Goal: Task Accomplishment & Management: Manage account settings

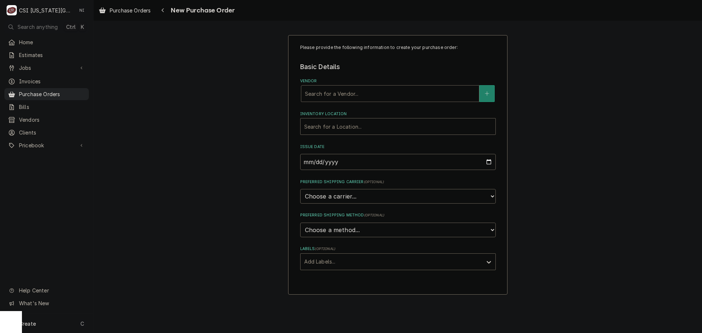
click at [325, 94] on div "Vendor" at bounding box center [390, 93] width 170 height 13
type input "united"
click at [345, 109] on strong "UNITED REFRIGERATION" at bounding box center [339, 109] width 69 height 6
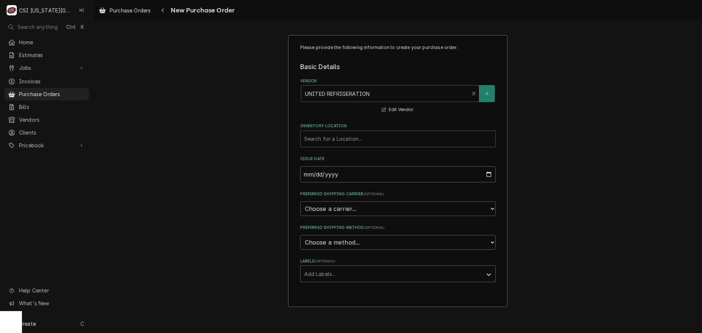
click at [342, 142] on div "Inventory Location" at bounding box center [398, 138] width 188 height 13
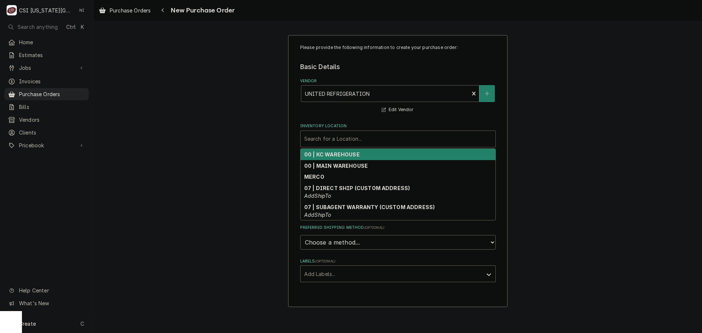
drag, startPoint x: 335, startPoint y: 158, endPoint x: 335, endPoint y: 168, distance: 10.2
click at [335, 158] on div "00 | KC WAREHOUSE" at bounding box center [398, 154] width 195 height 11
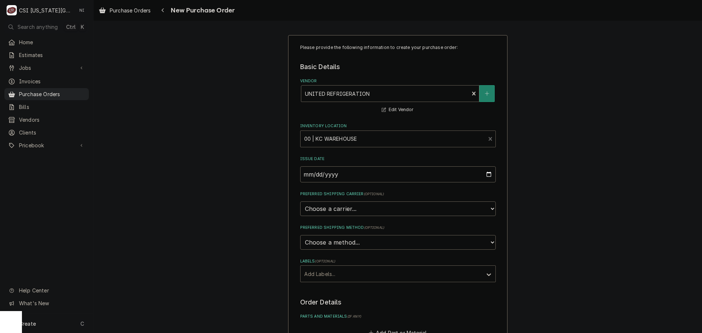
click at [350, 277] on div "Labels" at bounding box center [391, 273] width 174 height 13
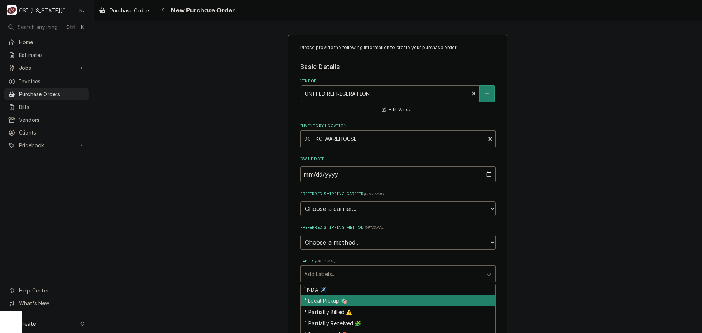
click at [335, 301] on div "² Local Pickup 🛍️" at bounding box center [398, 300] width 195 height 11
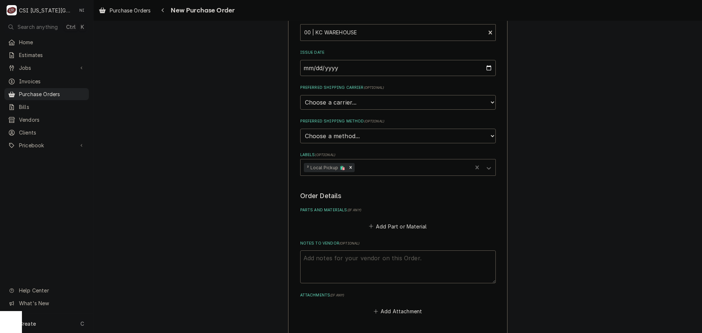
scroll to position [192, 0]
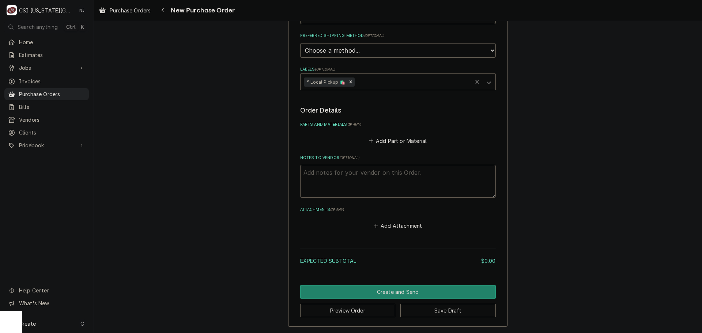
drag, startPoint x: 359, startPoint y: 174, endPoint x: 359, endPoint y: 179, distance: 5.2
click at [358, 175] on textarea "Notes to Vendor ( optional )" at bounding box center [398, 181] width 196 height 33
type textarea "x"
type textarea "ch"
type textarea "x"
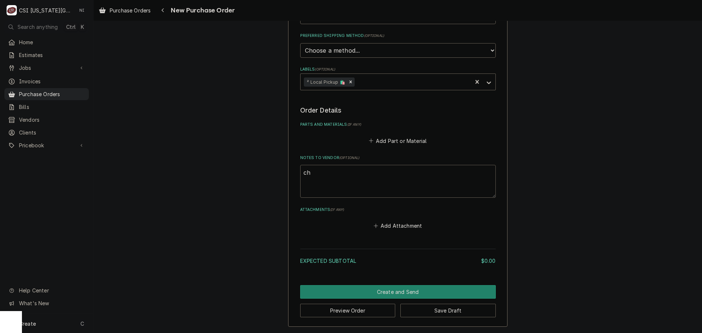
type textarea "chr"
type textarea "x"
type textarea "chri"
type textarea "x"
type textarea "chris"
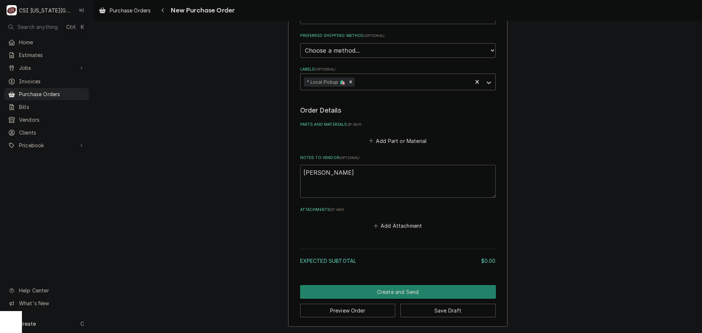
type textarea "x"
type textarea "christ"
type textarea "x"
type textarea "christi"
type textarea "x"
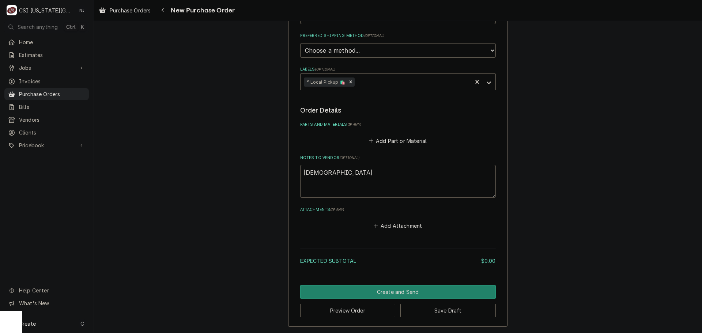
type textarea "christia"
type textarea "x"
type textarea "christian"
click at [381, 138] on button "Add Part or Material" at bounding box center [398, 141] width 60 height 10
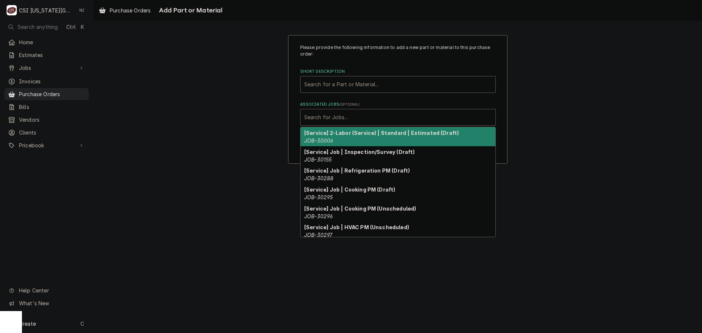
click at [367, 117] on div "Associated Jobs" at bounding box center [398, 117] width 188 height 13
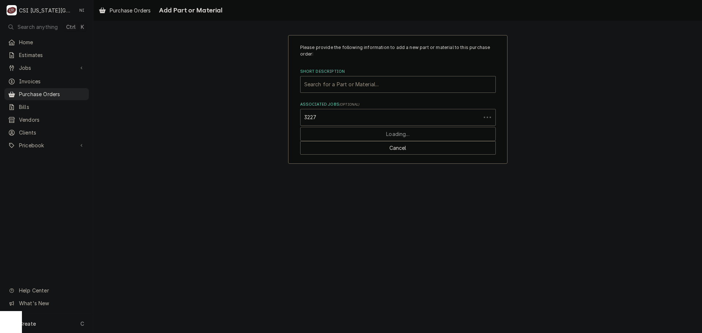
type input "32278"
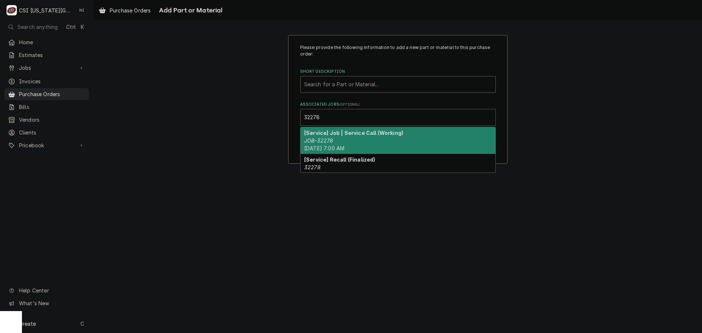
drag, startPoint x: 343, startPoint y: 142, endPoint x: 344, endPoint y: 135, distance: 7.4
click at [343, 142] on div "[Service] Job | Service Call (Working) JOB-32278 Wed, Aug 27th, 2025 - 7:00 AM" at bounding box center [398, 140] width 195 height 27
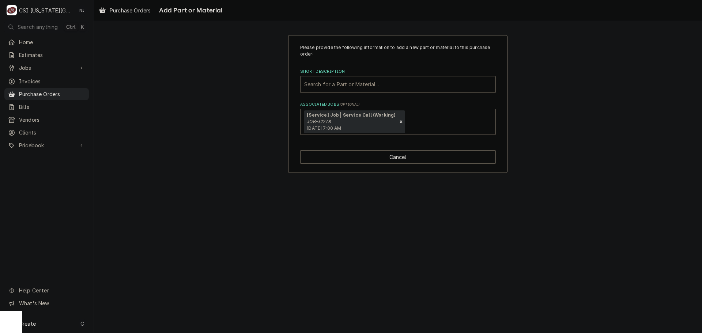
drag, startPoint x: 338, startPoint y: 79, endPoint x: 333, endPoint y: 85, distance: 7.8
click at [338, 80] on div "Short Description" at bounding box center [398, 84] width 188 height 13
type input "misc serv"
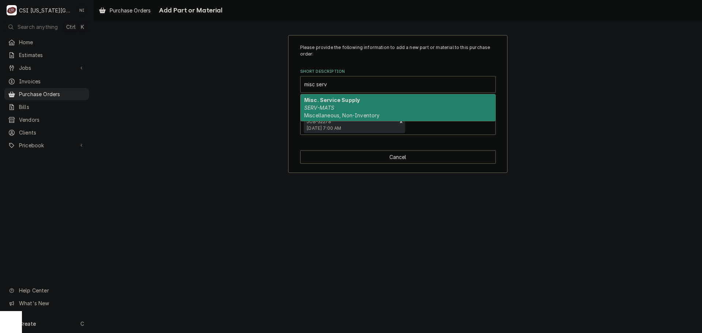
click at [341, 109] on div "Misc. Service Supply SERV-MATS Miscellaneous, Non-Inventory" at bounding box center [398, 107] width 195 height 27
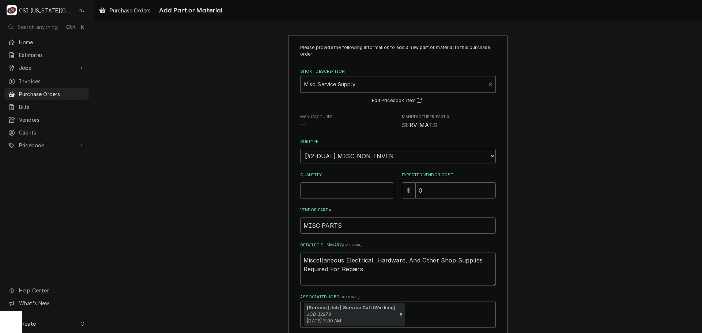
click at [350, 187] on input "Quantity" at bounding box center [347, 190] width 94 height 16
type textarea "x"
type input "1"
drag, startPoint x: 342, startPoint y: 270, endPoint x: 257, endPoint y: 257, distance: 85.4
click at [259, 260] on div "Please provide the following information to add a new part or material to this …" at bounding box center [398, 201] width 609 height 344
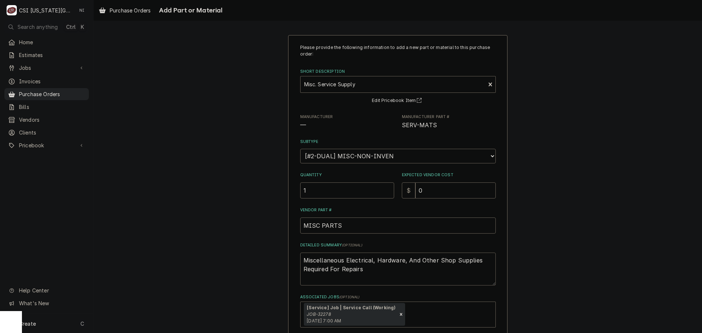
type textarea "x"
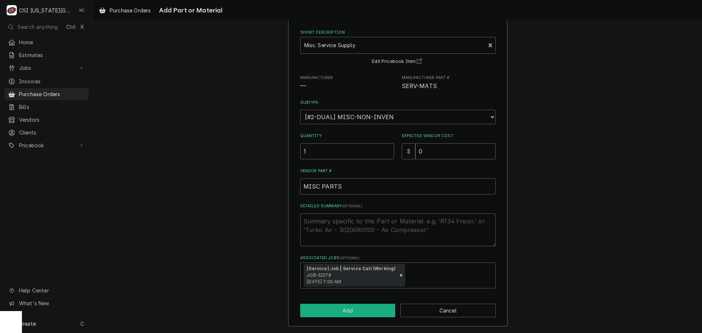
click at [357, 312] on button "Add" at bounding box center [347, 311] width 95 height 14
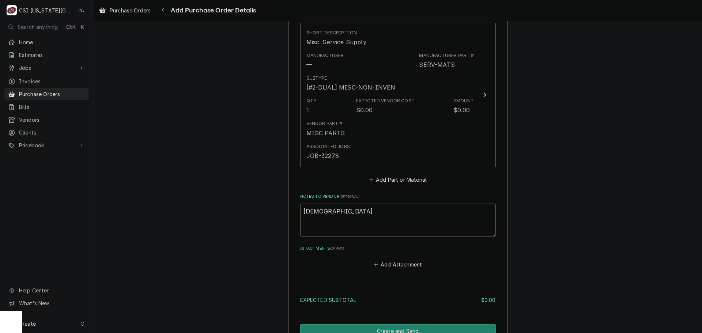
scroll to position [340, 0]
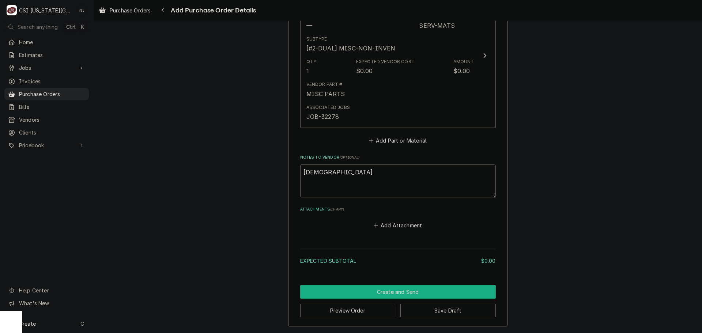
click at [428, 294] on button "Create and Send" at bounding box center [398, 292] width 196 height 14
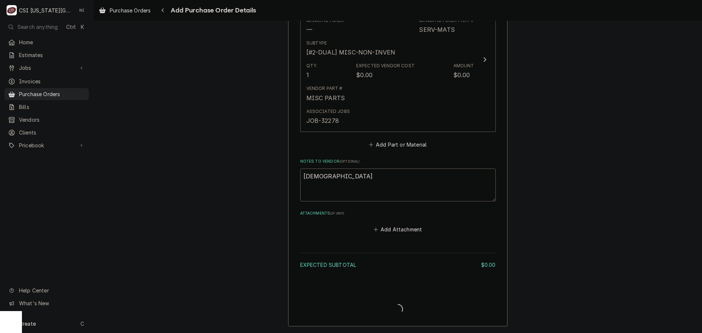
type textarea "x"
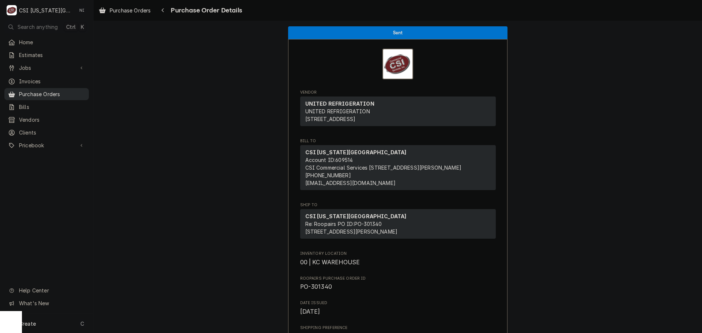
click at [75, 92] on span "Purchase Orders" at bounding box center [52, 94] width 66 height 8
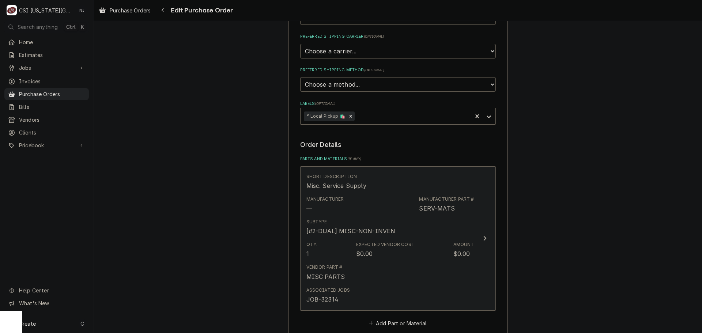
scroll to position [183, 0]
click at [397, 246] on div "Expected Vendor Cost" at bounding box center [385, 244] width 59 height 7
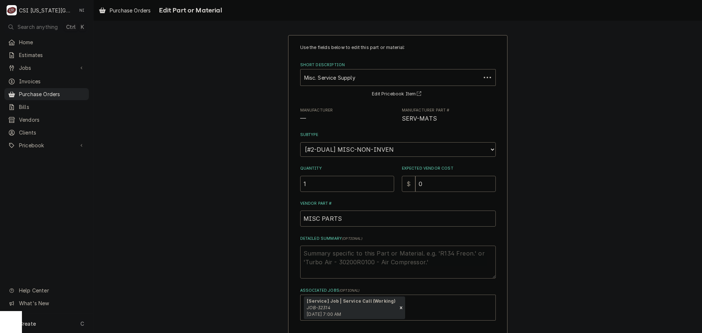
click at [321, 255] on textarea "Detailed Summary ( optional )" at bounding box center [398, 262] width 196 height 33
type textarea "x"
type textarea "b"
type textarea "x"
type textarea "bu"
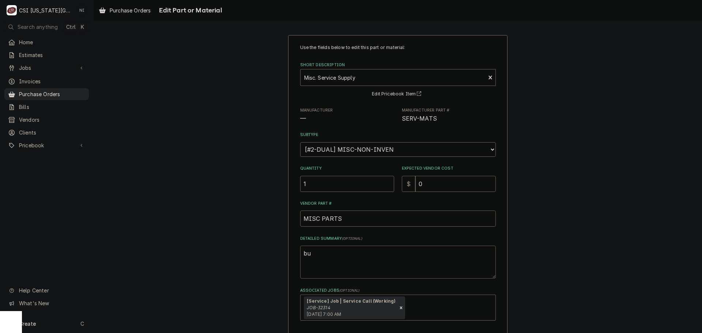
type textarea "x"
type textarea "buk"
type textarea "x"
type textarea "bukc"
type textarea "x"
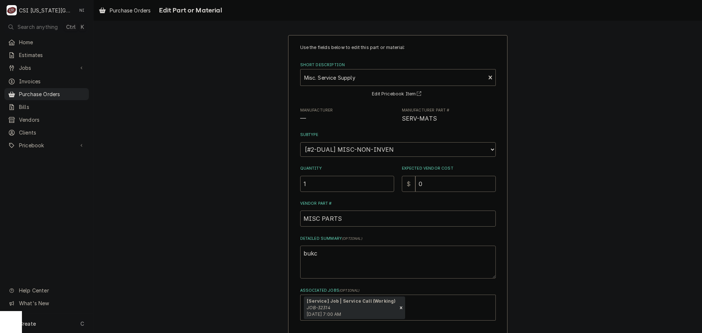
type textarea "buk"
type textarea "x"
type textarea "bu"
type textarea "x"
type textarea "buc"
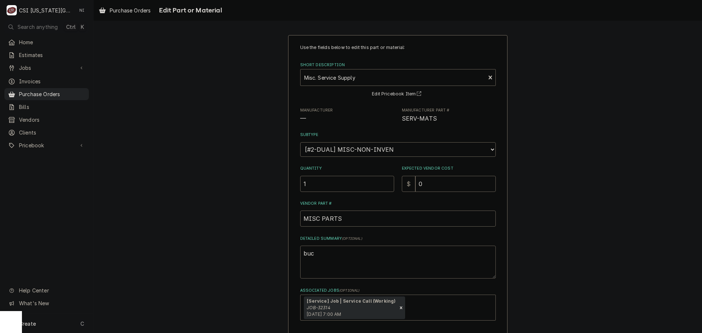
type textarea "x"
type textarea "buck"
type textarea "x"
type textarea "bucke"
type textarea "x"
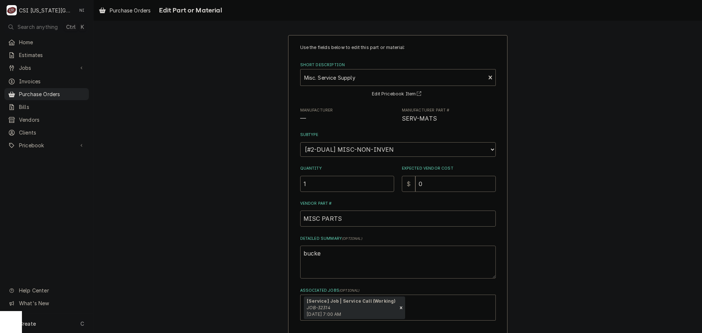
type textarea "bucket"
type textarea "x"
type textarea "buckets"
type textarea "x"
type textarea "buckets,"
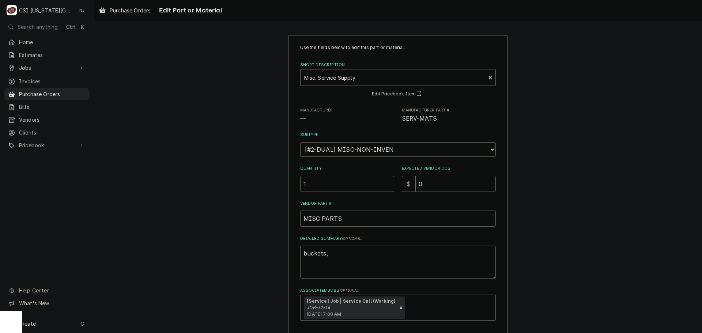
type textarea "x"
type textarea "buckets,"
type textarea "x"
type textarea "buckets, c"
type textarea "x"
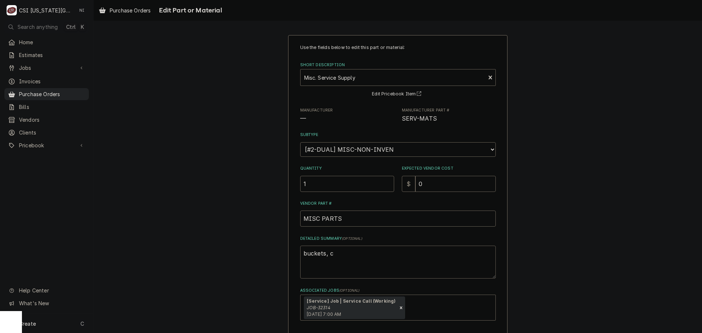
type textarea "buckets, co"
type textarea "x"
type textarea "buckets, cop"
type textarea "x"
type textarea "buckets, copp"
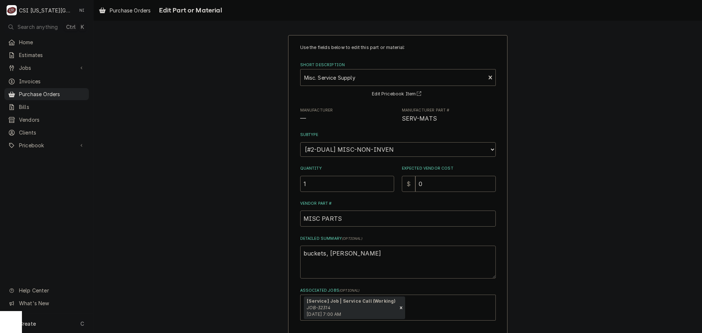
type textarea "x"
type textarea "buckets, coppe"
type textarea "x"
type textarea "buckets, copper"
type textarea "x"
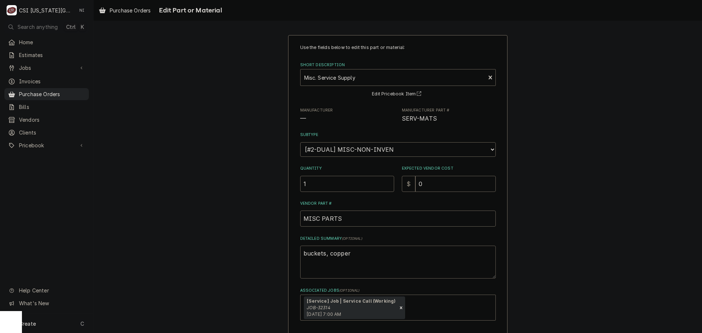
type textarea "buckets, copper"
type textarea "x"
type textarea "buckets, copper f"
type textarea "x"
type textarea "buckets, copper fi"
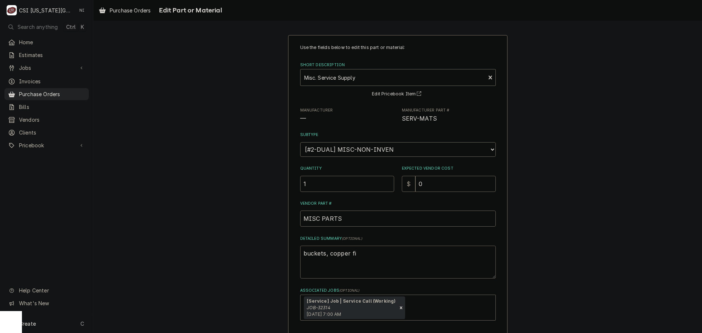
type textarea "x"
type textarea "buckets, copper fit"
type textarea "x"
type textarea "buckets, copper fitt"
type textarea "x"
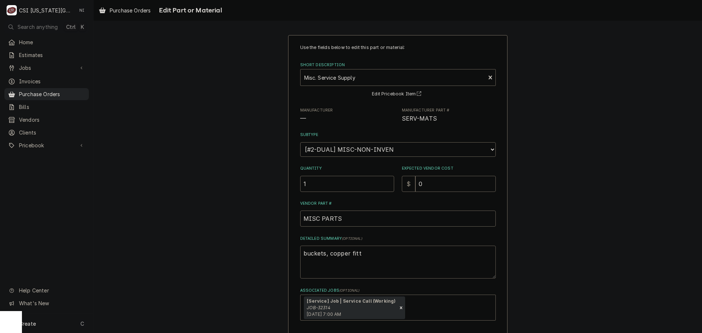
type textarea "buckets, copper fitti"
type textarea "x"
type textarea "buckets, copper fittin"
type textarea "x"
type textarea "buckets, copper fittings"
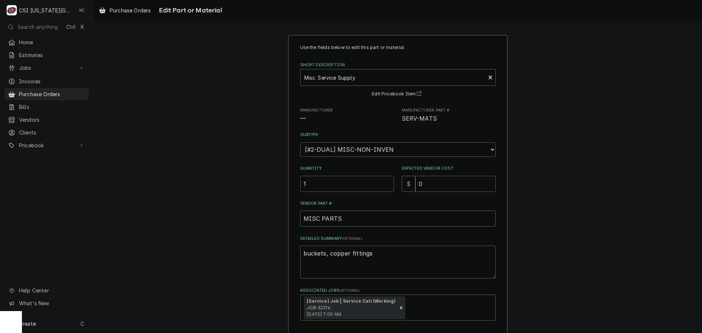
type textarea "x"
type textarea "buckets, copper fittings,"
type textarea "x"
type textarea "buckets, copper fittings,"
type textarea "x"
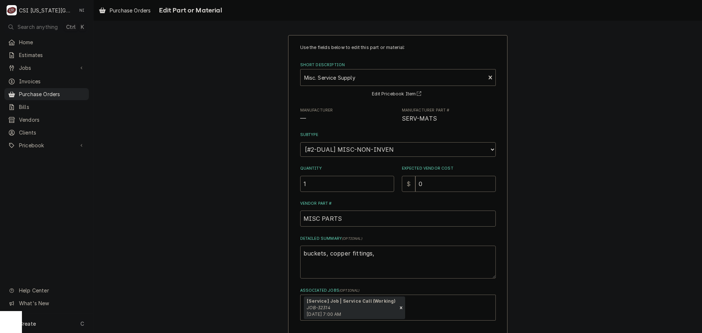
type textarea "buckets, copper fittings, h"
type textarea "x"
type textarea "buckets, copper fittings, ha"
type textarea "x"
type textarea "buckets, copper fittings, han"
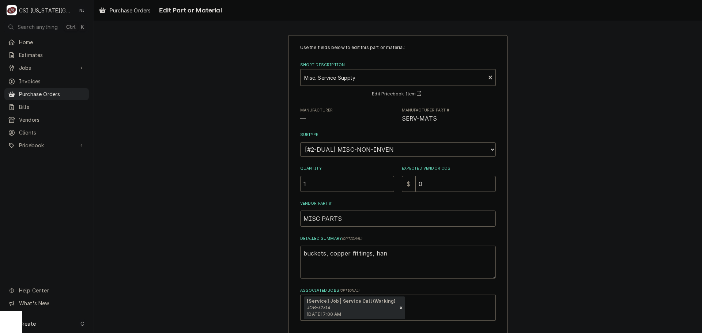
type textarea "x"
type textarea "buckets, copper fittings, hang"
type textarea "x"
type textarea "buckets, copper fittings, hanger"
type textarea "x"
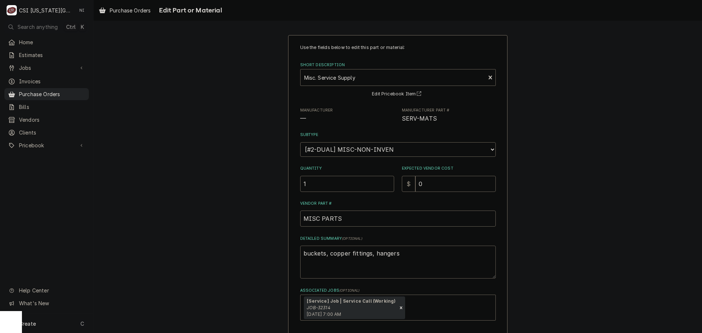
type textarea "buckets, copper fittings, hangers"
drag, startPoint x: 430, startPoint y: 183, endPoint x: 369, endPoint y: 188, distance: 60.9
click at [369, 188] on div "Quantity 1 Expected Vendor Cost $ 0" at bounding box center [398, 179] width 196 height 26
type textarea "x"
type input "1"
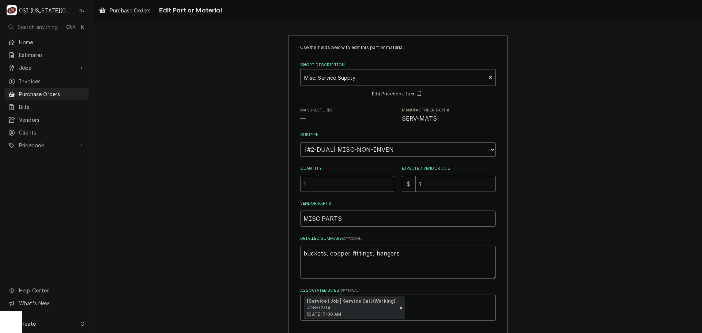
type textarea "x"
type input "19"
type textarea "x"
type input "199"
type textarea "x"
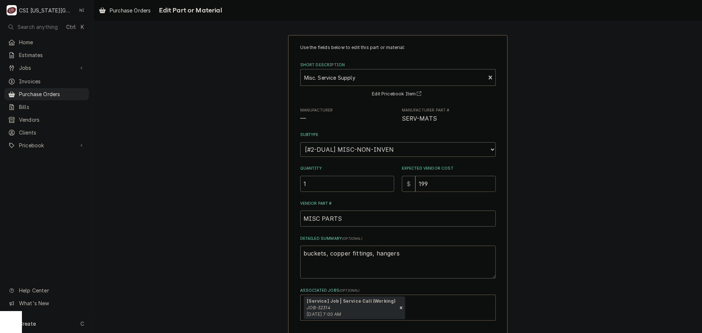
type input "199.0"
type textarea "x"
type input "199.09"
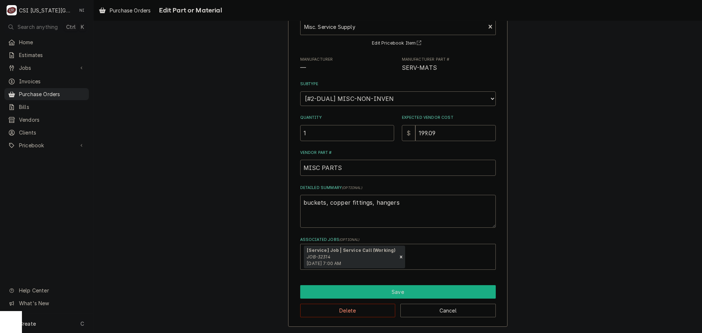
click at [330, 287] on button "Save" at bounding box center [398, 292] width 196 height 14
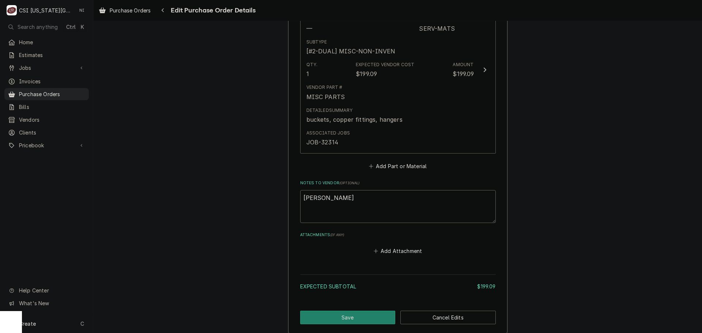
scroll to position [366, 0]
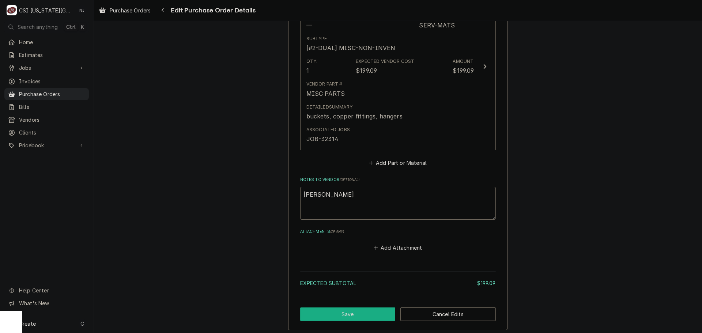
click at [358, 312] on button "Save" at bounding box center [347, 315] width 95 height 14
type textarea "x"
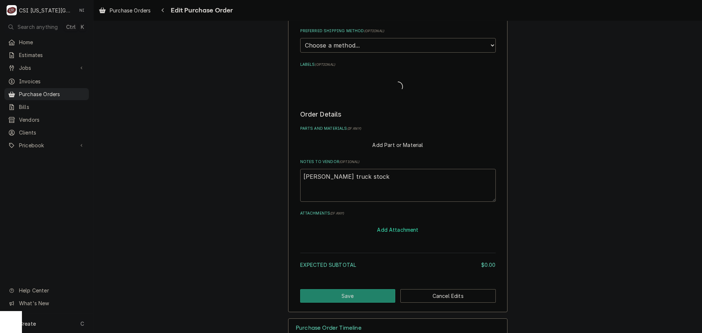
scroll to position [233, 0]
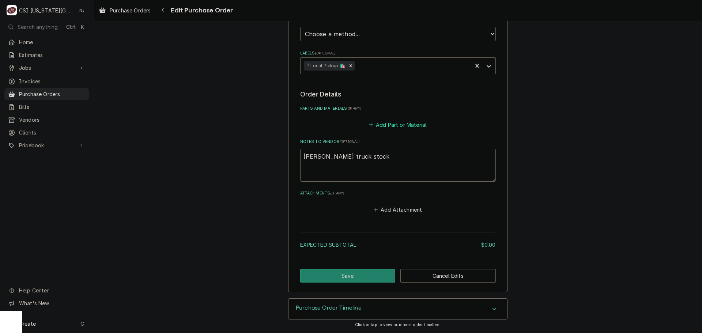
click at [401, 124] on button "Add Part or Material" at bounding box center [398, 125] width 60 height 10
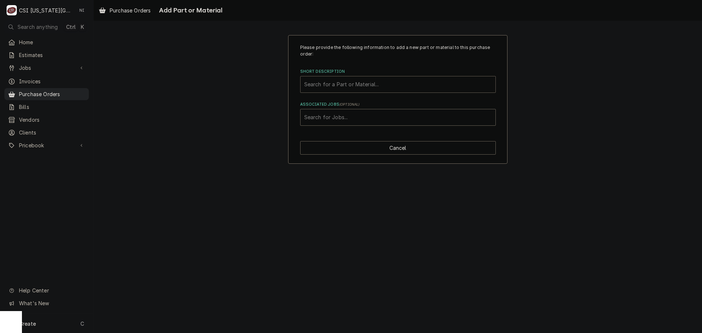
click at [368, 89] on div "Short Description" at bounding box center [398, 84] width 188 height 13
type input "misc bev"
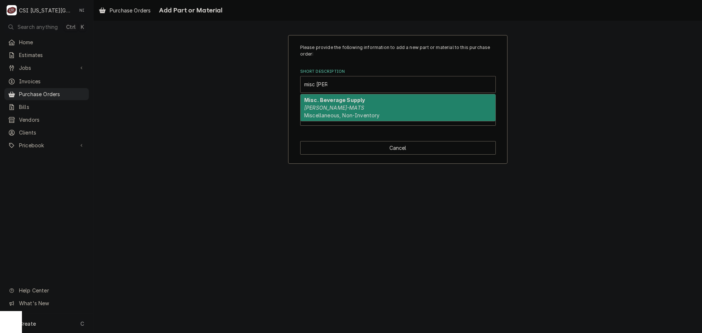
drag, startPoint x: 368, startPoint y: 106, endPoint x: 351, endPoint y: 110, distance: 17.6
click at [368, 107] on div "Misc. Beverage Supply BEV-MATS Miscellaneous, Non-Inventory" at bounding box center [398, 107] width 195 height 27
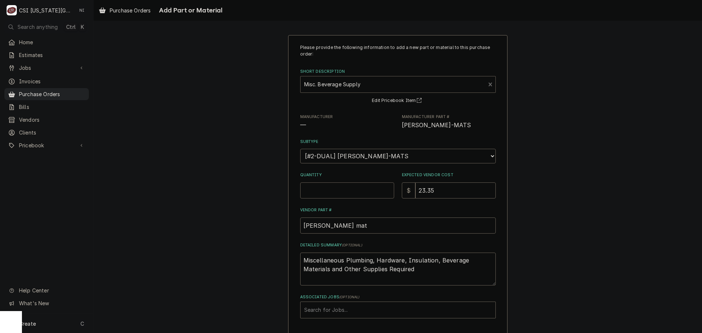
click at [317, 191] on input "Quantity" at bounding box center [347, 190] width 94 height 16
type textarea "x"
type input "1"
type textarea "x"
type input "4"
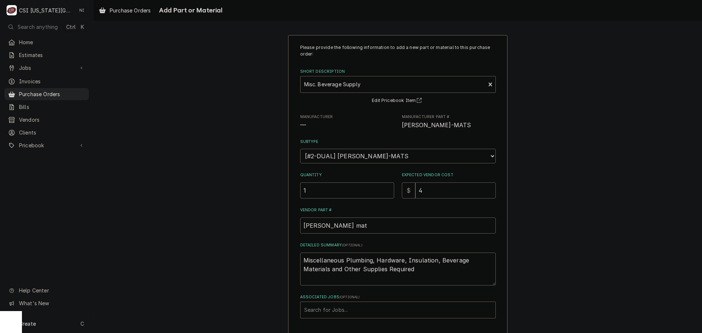
type textarea "x"
type input "44"
type textarea "x"
type input "44.8"
type textarea "x"
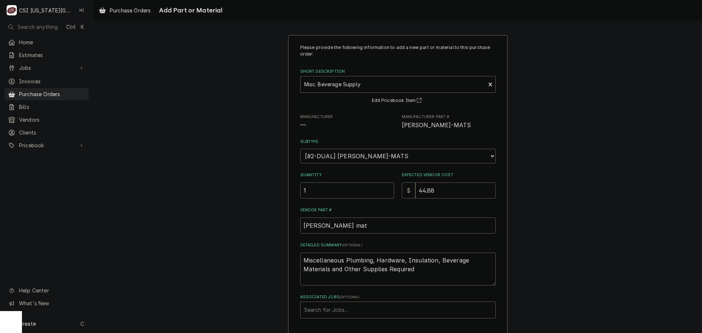
type input "44.88"
drag, startPoint x: 415, startPoint y: 273, endPoint x: 203, endPoint y: 244, distance: 214.1
click at [204, 244] on div "Please provide the following information to add a new part or material to this …" at bounding box center [398, 196] width 609 height 335
type textarea "x"
type textarea "b"
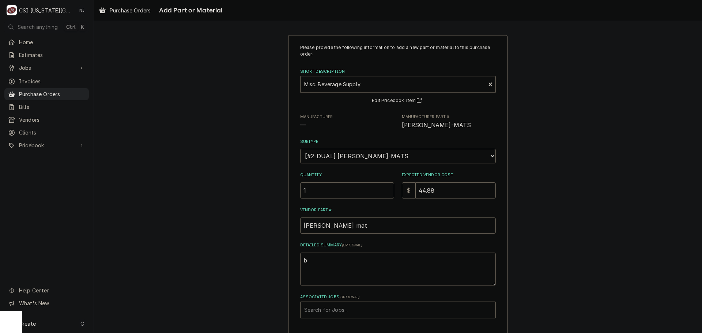
type textarea "x"
type textarea "bu"
type textarea "x"
type textarea "buc"
type textarea "x"
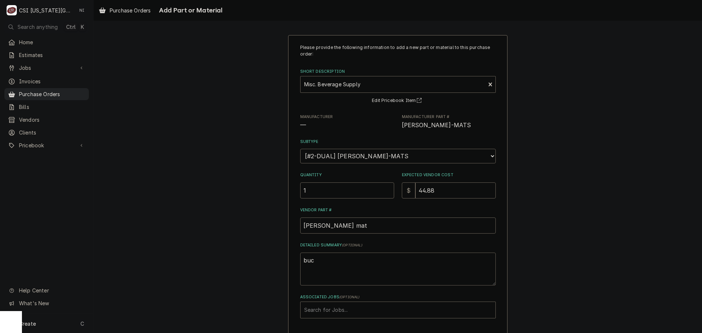
type textarea "buck"
type textarea "x"
type textarea "bucke"
type textarea "x"
type textarea "bucket"
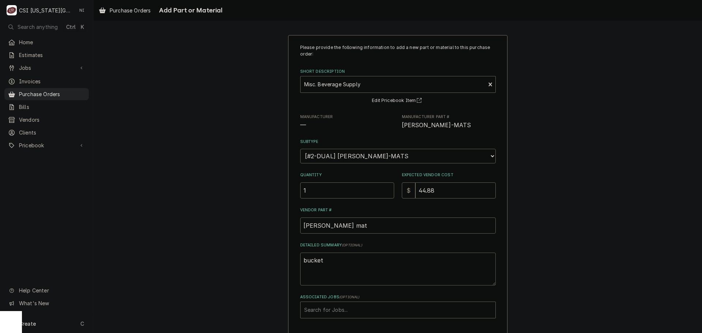
type textarea "x"
type textarea "bucket"
type textarea "x"
type textarea "bucket"
type textarea "x"
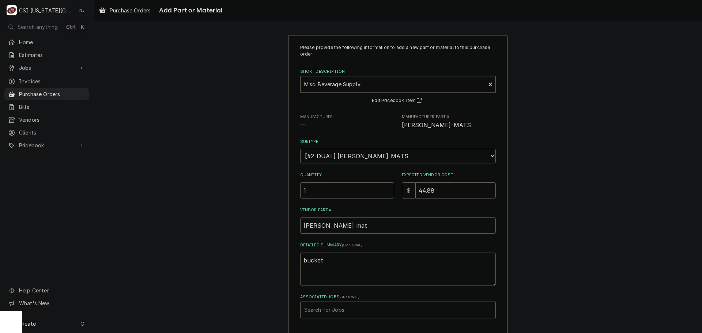
type textarea "bucket,"
type textarea "x"
type textarea "bucket,"
type textarea "x"
type textarea "bucket, t"
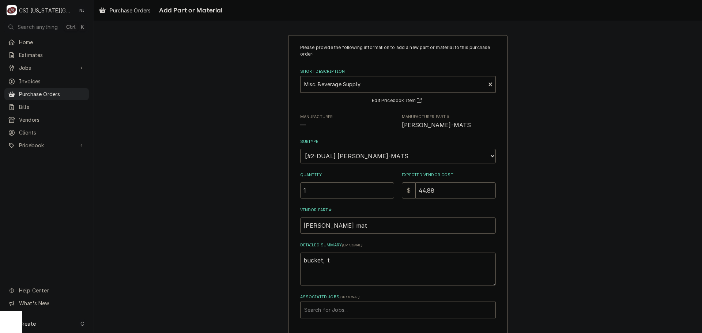
type textarea "x"
type textarea "bucket, to"
type textarea "x"
type textarea "bucket, tot"
type textarea "x"
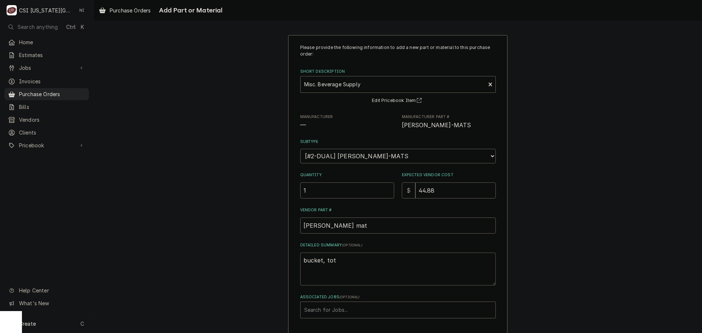
type textarea "bucket, tote"
type textarea "x"
type textarea "bucket, tote,"
type textarea "x"
type textarea "bucket, tote,"
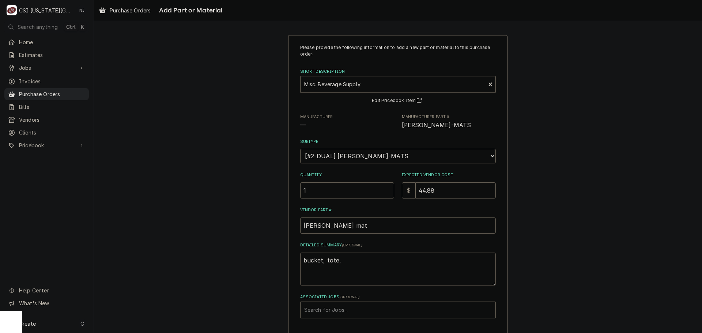
type textarea "x"
type textarea "bucket, tote, s"
type textarea "x"
type textarea "bucket, tote, si"
type textarea "x"
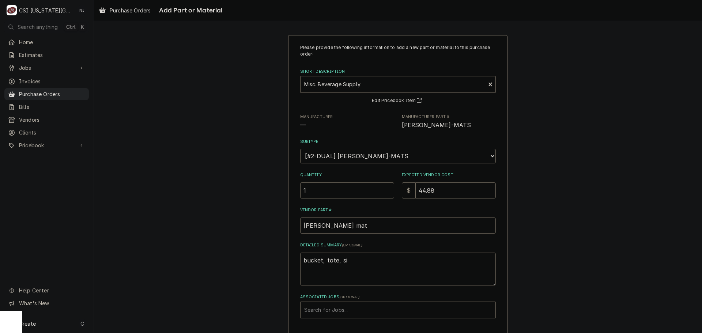
type textarea "bucket, tote, sil"
type textarea "x"
type textarea "bucket, tote, sili"
type textarea "x"
type textarea "bucket, tote, silic"
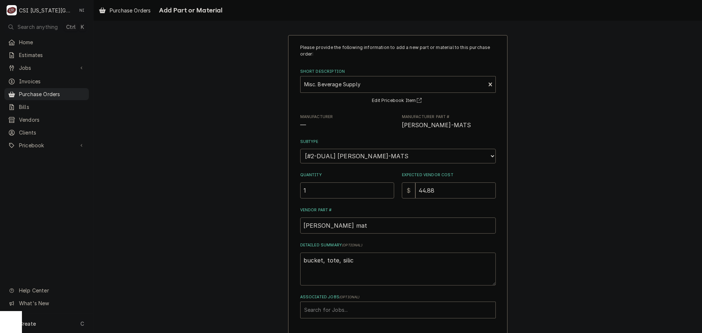
type textarea "x"
type textarea "bucket, tote, silico"
type textarea "x"
type textarea "bucket, tote, silicon"
type textarea "x"
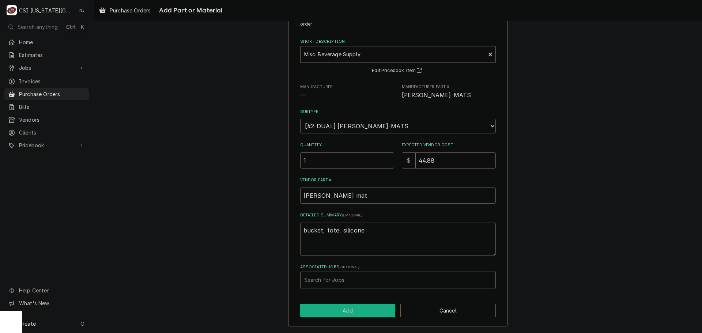
type textarea "bucket, tote, silicone"
click at [350, 309] on button "Add" at bounding box center [347, 311] width 95 height 14
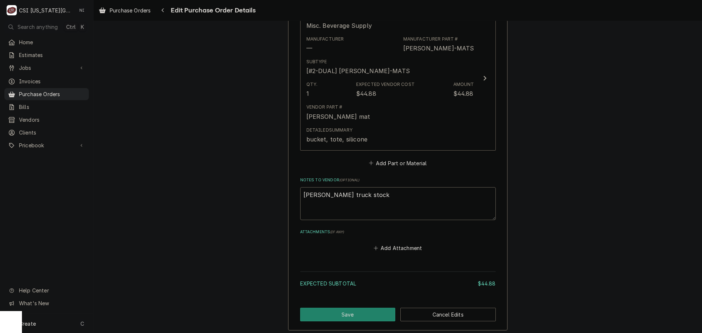
scroll to position [381, 0]
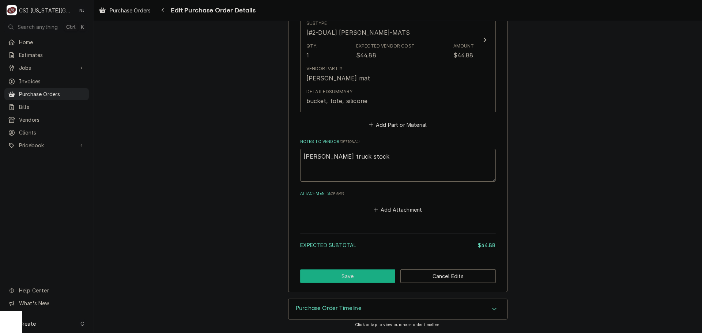
click at [355, 274] on button "Save" at bounding box center [347, 277] width 95 height 14
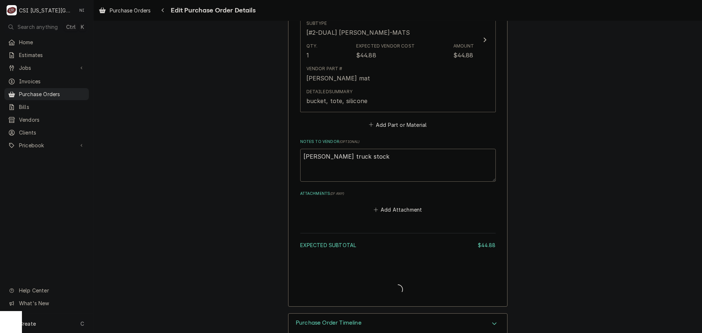
type textarea "x"
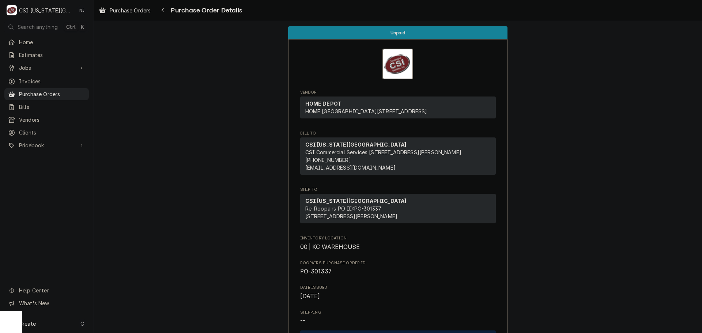
drag, startPoint x: 56, startPoint y: 91, endPoint x: 121, endPoint y: 91, distance: 64.4
click at [57, 92] on span "Purchase Orders" at bounding box center [52, 94] width 66 height 8
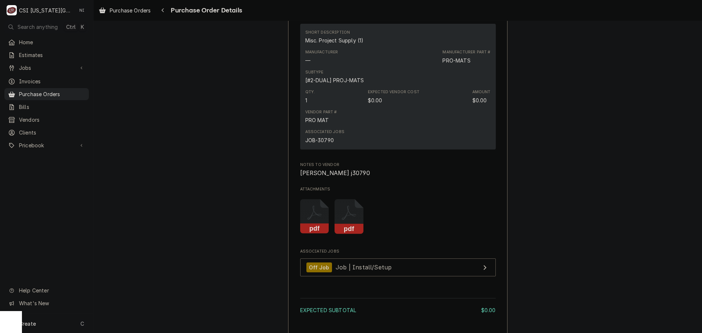
scroll to position [549, 0]
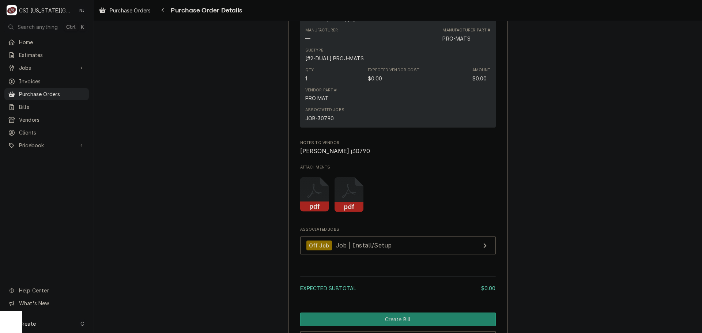
click at [315, 212] on icon "Attachments" at bounding box center [314, 194] width 29 height 35
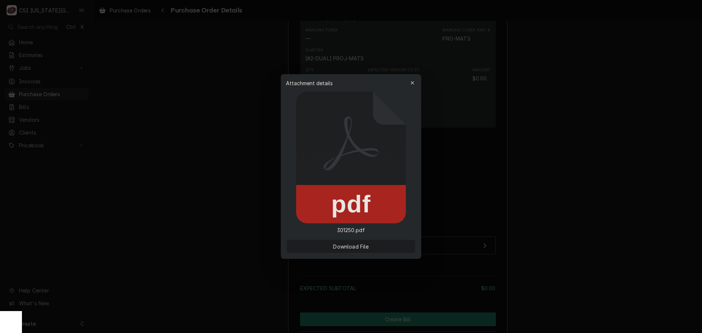
click at [361, 249] on span "Download File" at bounding box center [351, 247] width 38 height 8
click at [408, 80] on button "button" at bounding box center [413, 83] width 12 height 12
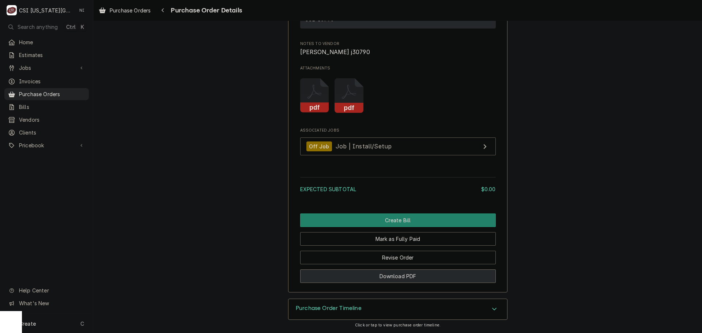
scroll to position [658, 0]
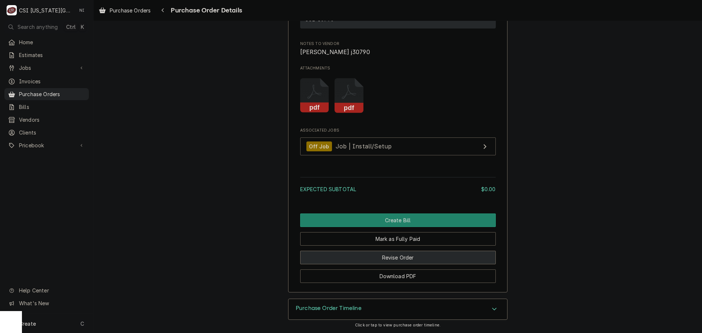
click at [414, 264] on button "Revise Order" at bounding box center [398, 258] width 196 height 14
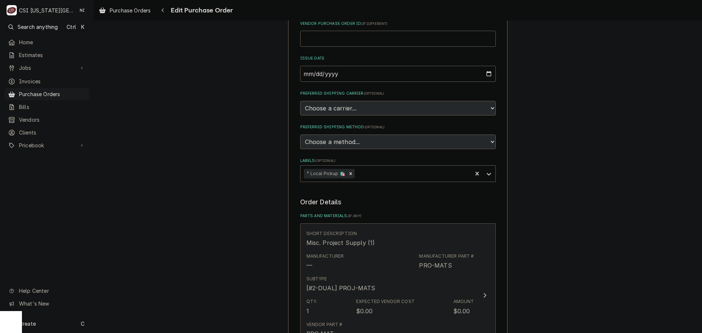
scroll to position [183, 0]
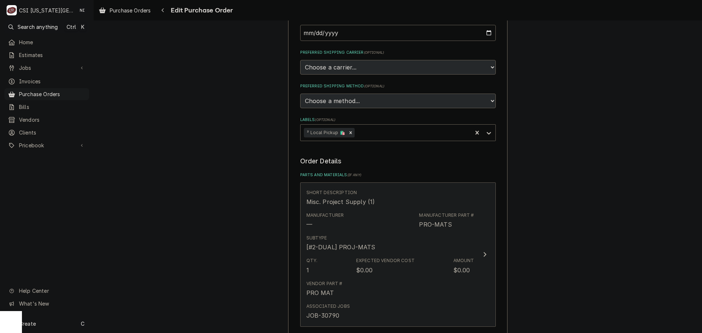
click at [418, 244] on div "Subtype [#2-DUAL] PROJ-MATS" at bounding box center [390, 243] width 168 height 23
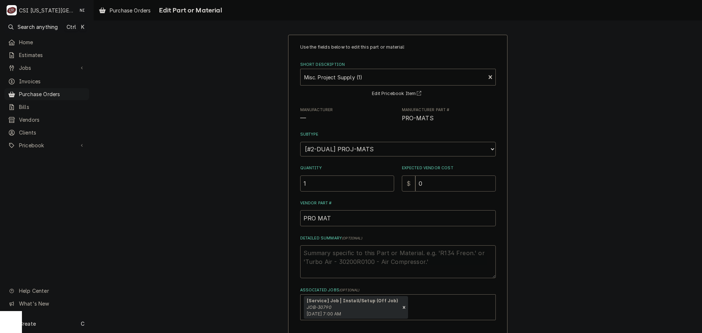
drag, startPoint x: 429, startPoint y: 183, endPoint x: 396, endPoint y: 189, distance: 33.9
click at [396, 189] on div "Quantity 1 Expected Vendor Cost $ 0" at bounding box center [398, 178] width 196 height 26
type textarea "x"
type input "1"
type textarea "x"
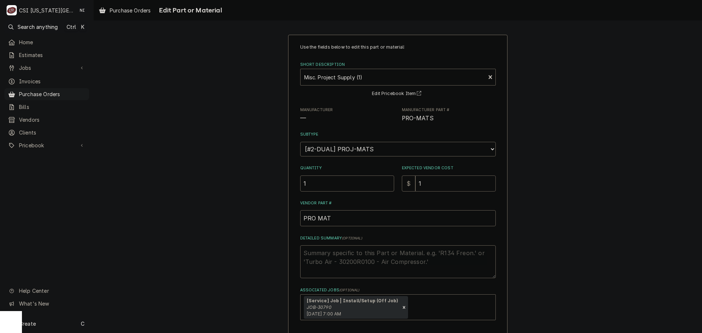
type input "17"
type textarea "x"
type input "172"
type textarea "x"
type input "1726"
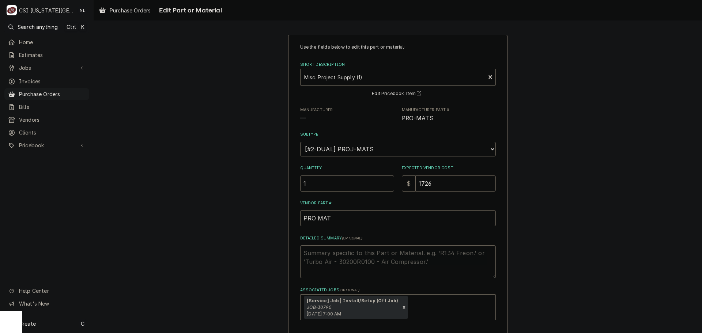
type textarea "x"
type input "17269"
type textarea "x"
type input "172696"
type textarea "x"
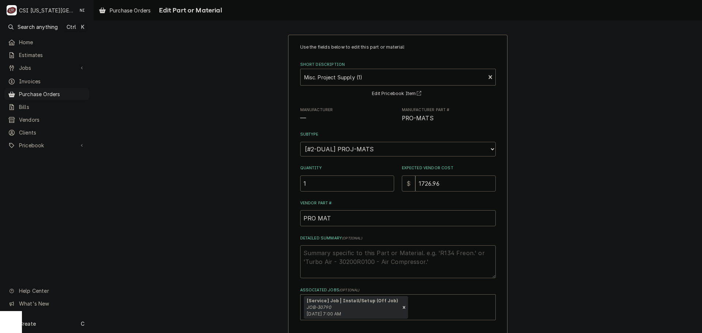
type input "1726.96"
click at [332, 257] on textarea "Detailed Summary ( optional )" at bounding box center [398, 261] width 196 height 33
type textarea "x"
type textarea "l"
type textarea "x"
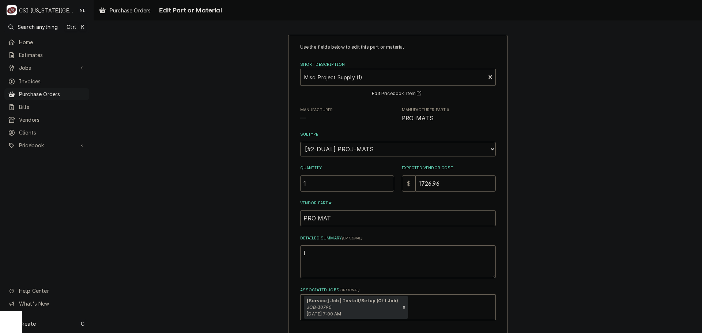
type textarea "li"
type textarea "x"
type textarea "lin"
type textarea "x"
type textarea "line"
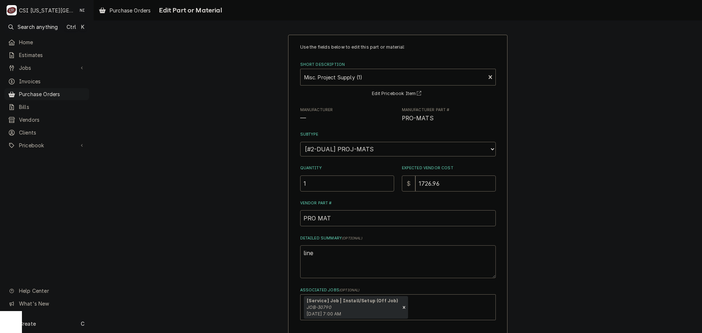
type textarea "x"
type textarea "line"
type textarea "x"
type textarea "line s"
type textarea "x"
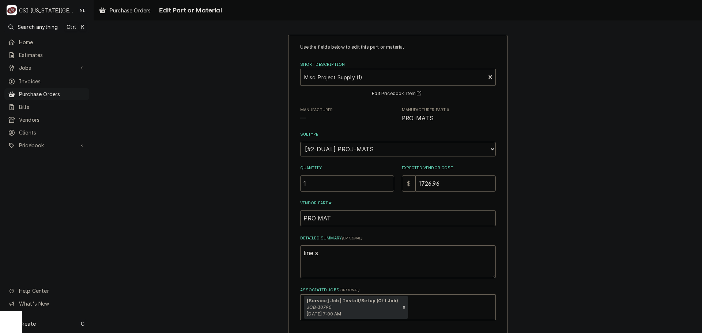
type textarea "line"
type textarea "x"
type textarea "line"
type textarea "x"
type textarea "line"
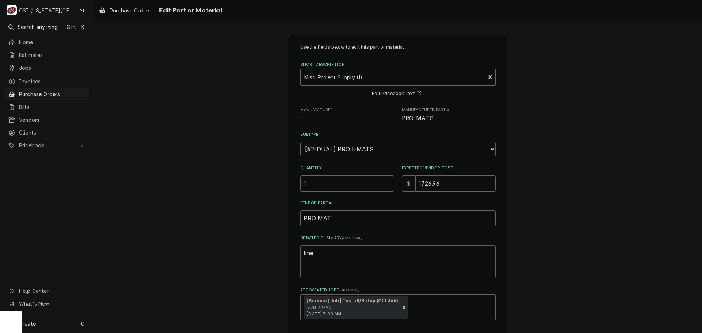
type textarea "x"
type textarea "line s"
type textarea "x"
type textarea "line st"
type textarea "x"
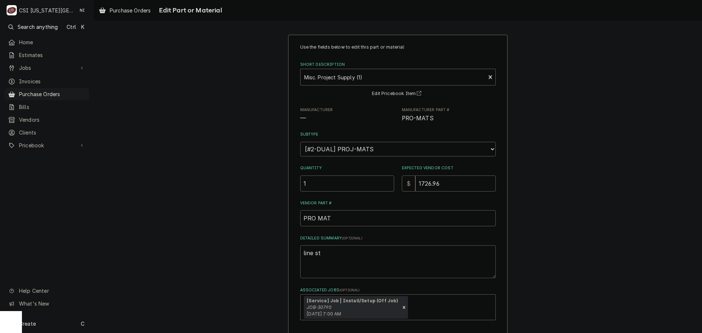
type textarea "line sts"
type textarea "x"
type textarea "line sts,"
type textarea "x"
type textarea "line sts,"
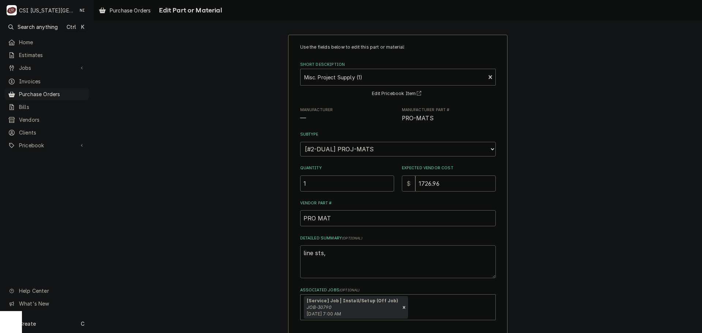
type textarea "x"
type textarea "line sts,"
type textarea "x"
type textarea "line sts"
type textarea "x"
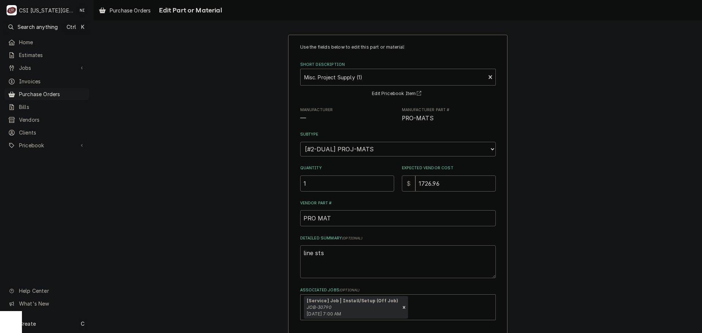
type textarea "line st"
type textarea "x"
type textarea "line s"
type textarea "x"
type textarea "line se"
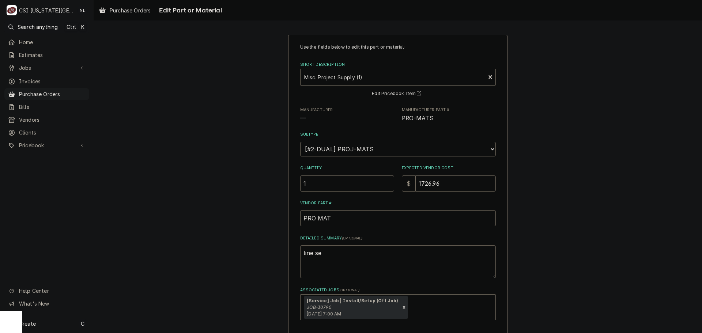
type textarea "x"
type textarea "line set"
type textarea "x"
type textarea "line sets"
type textarea "x"
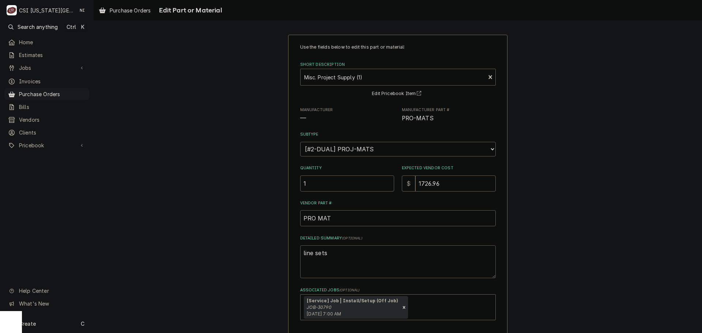
type textarea "line sets,"
type textarea "x"
type textarea "line sets,"
type textarea "x"
type textarea "line sets, p"
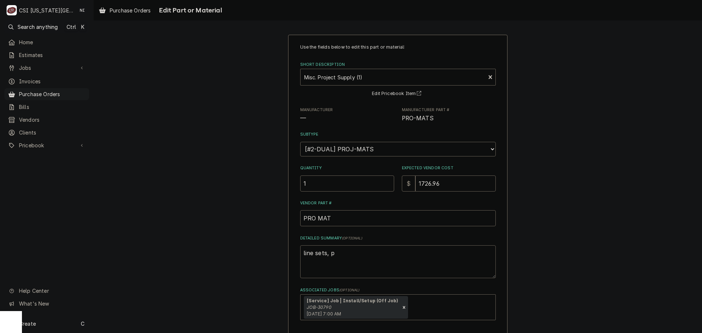
type textarea "x"
type textarea "line sets, pt"
type textarea "x"
type textarea "line sets, ptr"
type textarea "x"
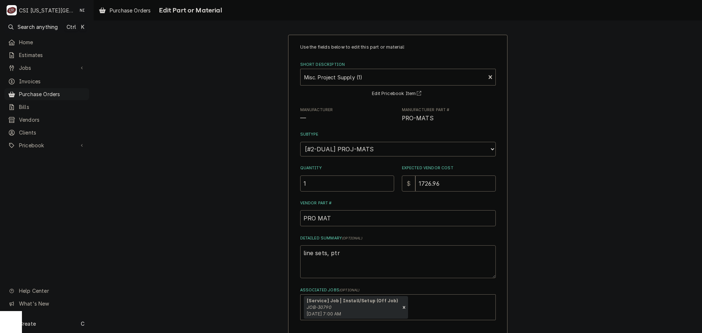
type textarea "line sets, ptra"
type textarea "x"
type textarea "line sets, ptrap"
type textarea "x"
type textarea "line sets, ptraps"
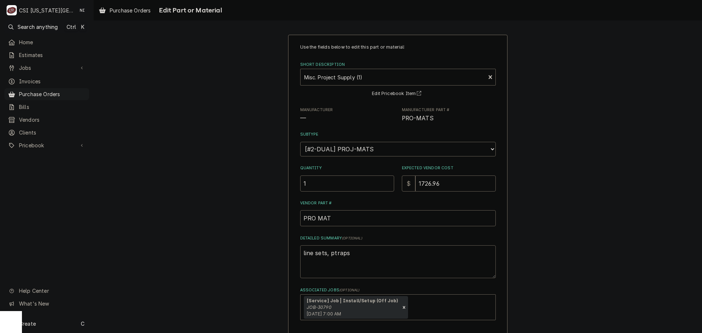
type textarea "x"
type textarea "line sets, ptraps,"
type textarea "x"
type textarea "line sets, ptraps,"
type textarea "x"
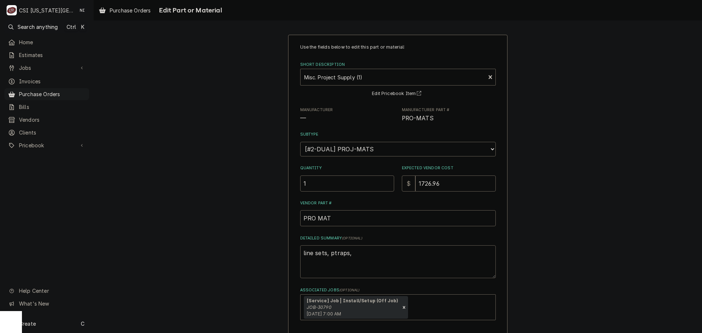
type textarea "line sets, ptraps, a"
type textarea "x"
type textarea "line sets, ptraps, ac"
type textarea "x"
type textarea "line sets, ptraps, acc"
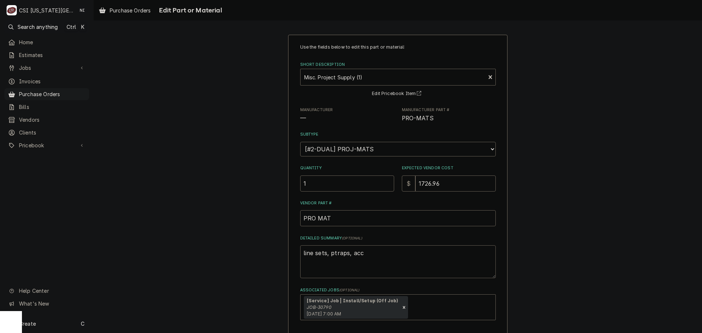
type textarea "x"
type textarea "line sets, ptraps, acce"
type textarea "x"
type textarea "line sets, ptraps, acces"
type textarea "x"
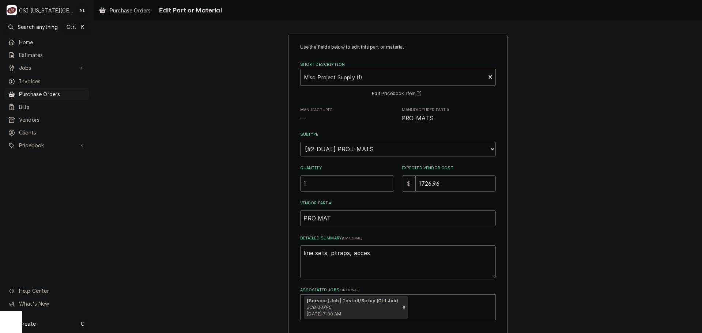
type textarea "line sets, ptraps, access"
type textarea "x"
type textarea "line sets, ptraps, access"
type textarea "x"
type textarea "line sets, ptraps, access f"
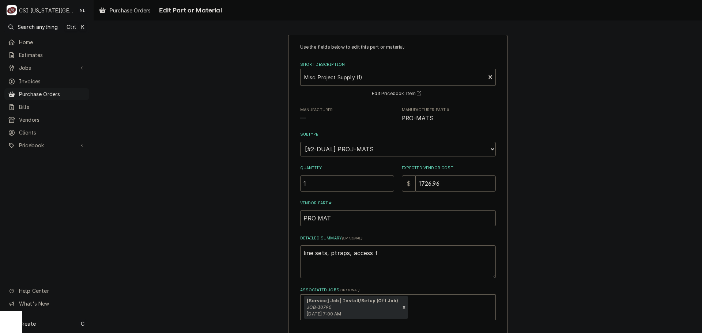
type textarea "x"
type textarea "line sets, ptraps, access fi"
type textarea "x"
type textarea "line sets, ptraps, access fit"
type textarea "x"
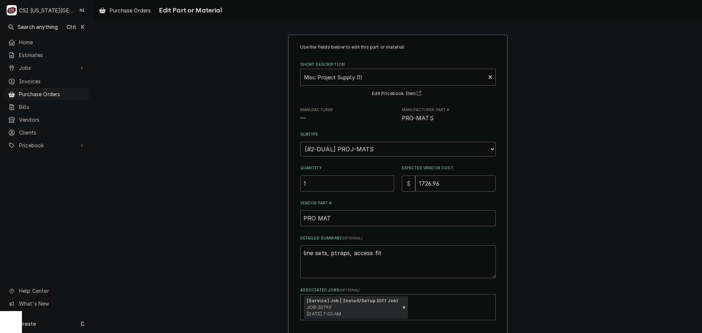
type textarea "line sets, ptraps, access fitt"
type textarea "x"
type textarea "line sets, ptraps, access fittin"
type textarea "x"
type textarea "line sets, ptraps, access fitting"
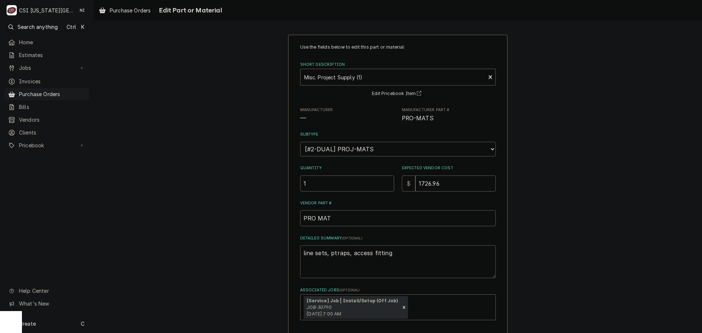
type textarea "x"
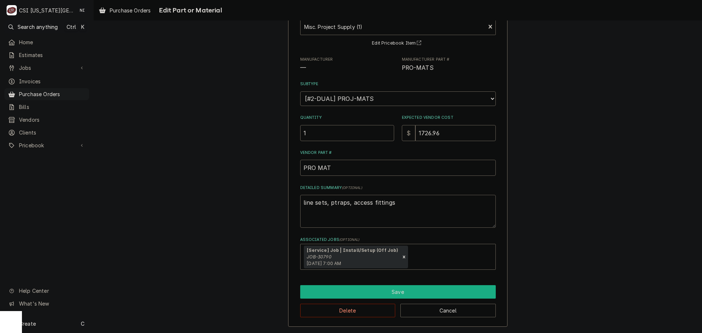
type textarea "line sets, ptraps, access fittings"
click at [408, 290] on button "Save" at bounding box center [398, 292] width 196 height 14
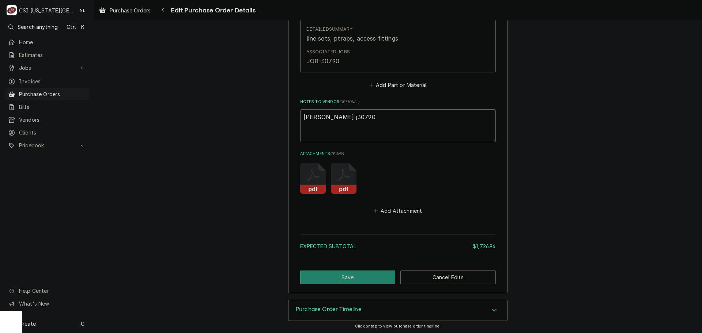
scroll to position [462, 0]
click at [339, 281] on button "Save" at bounding box center [347, 277] width 95 height 14
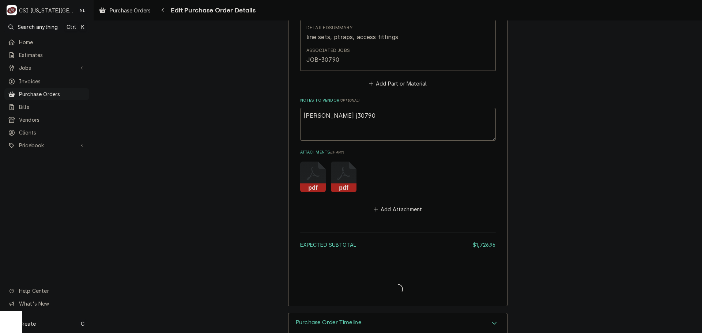
type textarea "x"
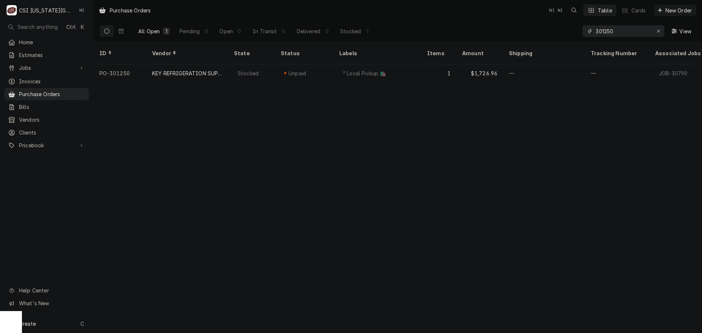
drag, startPoint x: 617, startPoint y: 30, endPoint x: 533, endPoint y: 34, distance: 83.5
click at [536, 35] on div "All Open 1 Pending 0 Open 0 In Transit 0 Delivered 0 Stocked 1 301250 View" at bounding box center [397, 31] width 597 height 20
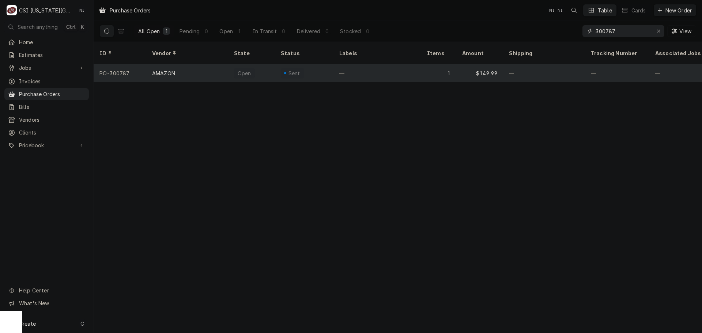
type input "300787"
click at [361, 66] on div "—" at bounding box center [378, 73] width 88 height 18
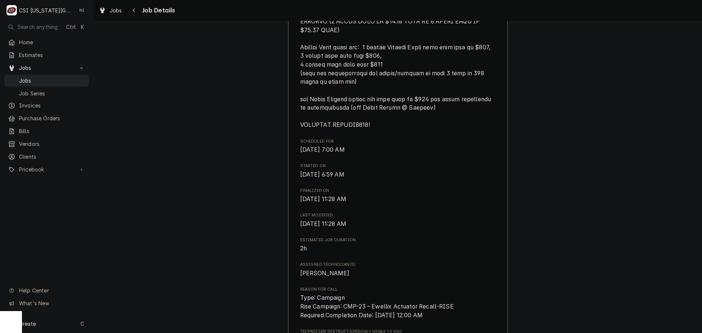
scroll to position [591, 0]
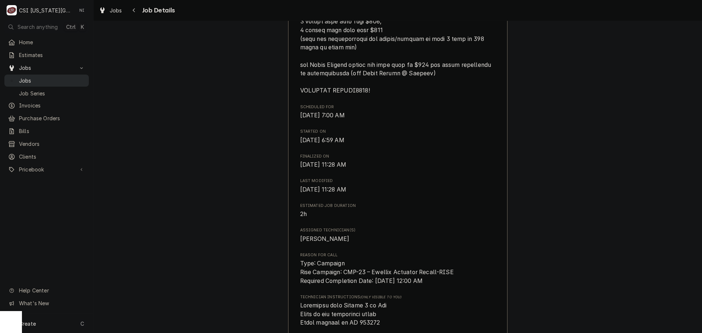
click at [74, 78] on span "Jobs" at bounding box center [52, 81] width 66 height 8
